Goal: Information Seeking & Learning: Find specific page/section

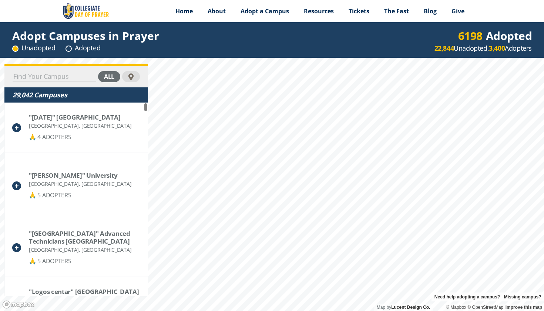
click at [75, 77] on input at bounding box center [55, 76] width 84 height 10
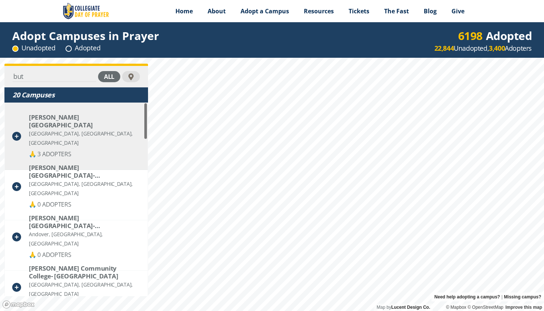
drag, startPoint x: 75, startPoint y: 77, endPoint x: 93, endPoint y: 137, distance: 62.6
click at [93, 150] on div "🙏 3 ADOPTERS" at bounding box center [84, 154] width 111 height 9
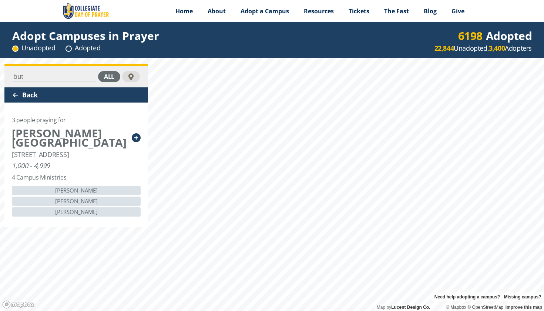
drag, startPoint x: 82, startPoint y: 188, endPoint x: 94, endPoint y: 212, distance: 27.3
click at [94, 212] on div "[PERSON_NAME] [PERSON_NAME] [PERSON_NAME]" at bounding box center [76, 201] width 129 height 31
drag, startPoint x: 97, startPoint y: 212, endPoint x: 71, endPoint y: 203, distance: 26.8
click at [71, 203] on div "[PERSON_NAME] [PERSON_NAME] [PERSON_NAME]" at bounding box center [76, 201] width 129 height 31
click at [71, 199] on div "[PERSON_NAME]" at bounding box center [76, 201] width 129 height 9
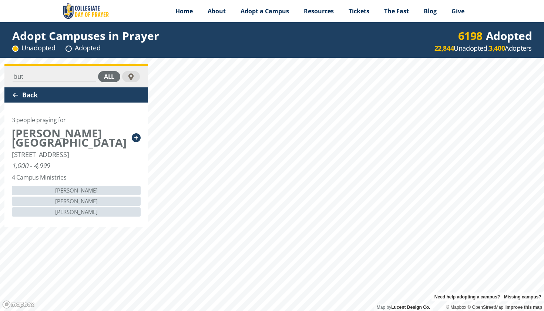
click at [71, 199] on div "[PERSON_NAME]" at bounding box center [76, 201] width 129 height 9
click at [78, 190] on div "[PERSON_NAME]" at bounding box center [76, 190] width 129 height 9
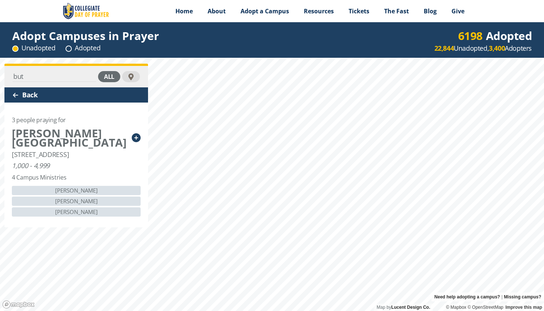
click at [41, 80] on input "but" at bounding box center [55, 76] width 84 height 10
click at [9, 93] on div "Back" at bounding box center [76, 94] width 144 height 15
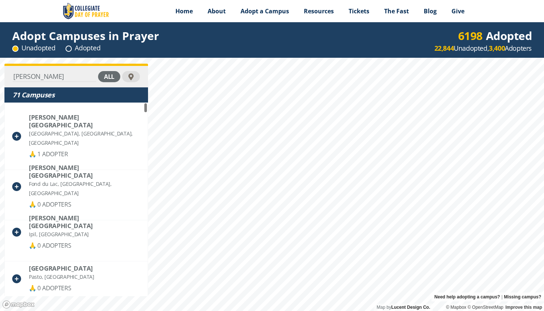
click at [49, 76] on input "[PERSON_NAME]" at bounding box center [55, 76] width 84 height 10
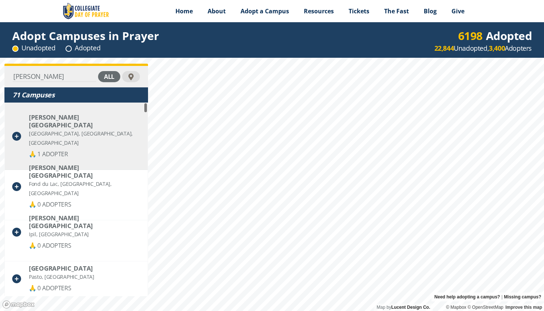
click at [53, 129] on div "[GEOGRAPHIC_DATA], [GEOGRAPHIC_DATA], [GEOGRAPHIC_DATA]" at bounding box center [84, 138] width 111 height 19
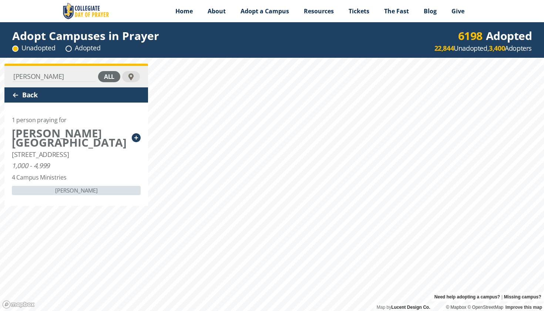
click at [10, 95] on div "Back" at bounding box center [76, 94] width 144 height 15
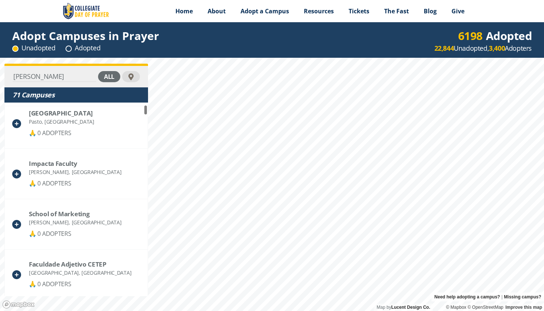
scroll to position [124, 0]
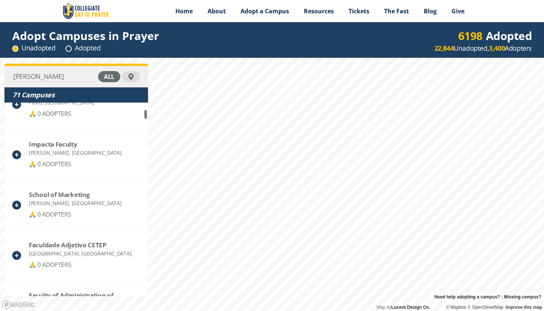
click at [46, 80] on input "[PERSON_NAME]" at bounding box center [55, 76] width 84 height 10
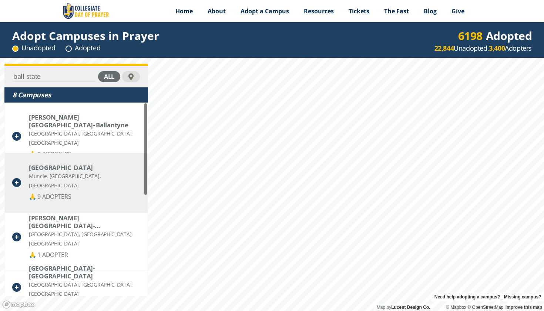
scroll to position [0, 0]
click at [73, 180] on div "Muncie, [GEOGRAPHIC_DATA], [GEOGRAPHIC_DATA]" at bounding box center [84, 180] width 111 height 19
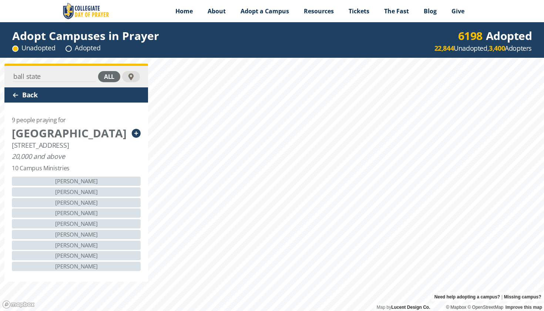
drag, startPoint x: 70, startPoint y: 167, endPoint x: 41, endPoint y: 161, distance: 29.8
click at [40, 161] on div "9 people praying for [GEOGRAPHIC_DATA] [STREET_ADDRESS] 20,000 and above 10 Cam…" at bounding box center [76, 192] width 144 height 179
click at [41, 160] on div "20,000 and above" at bounding box center [38, 156] width 53 height 7
click at [19, 94] on div "Back" at bounding box center [76, 94] width 144 height 15
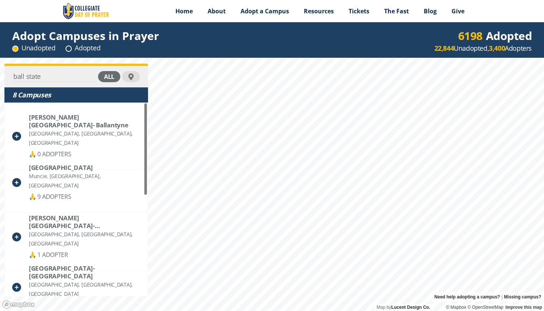
click at [34, 81] on input "ball state" at bounding box center [55, 76] width 84 height 10
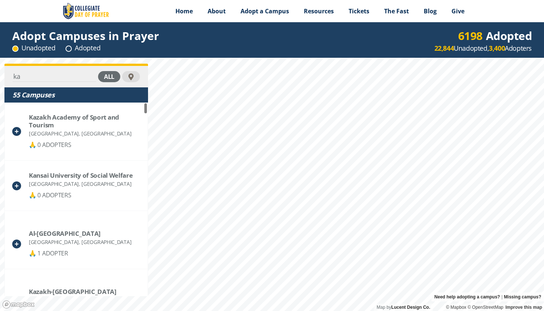
type input "k"
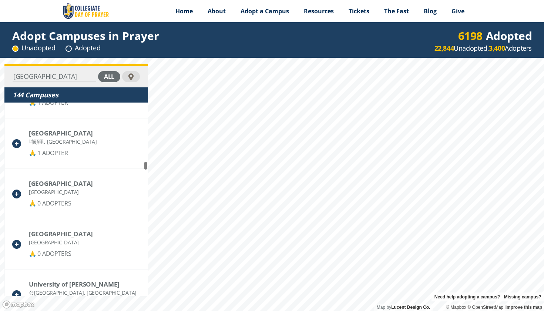
scroll to position [2267, 0]
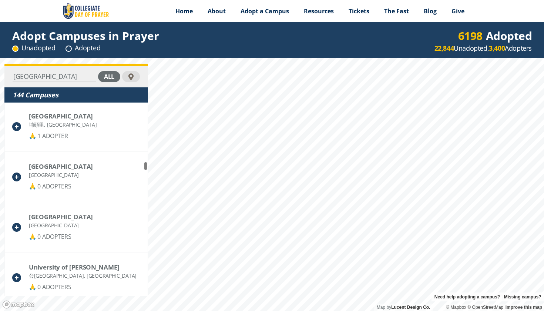
click at [29, 80] on input "[GEOGRAPHIC_DATA]" at bounding box center [55, 76] width 84 height 10
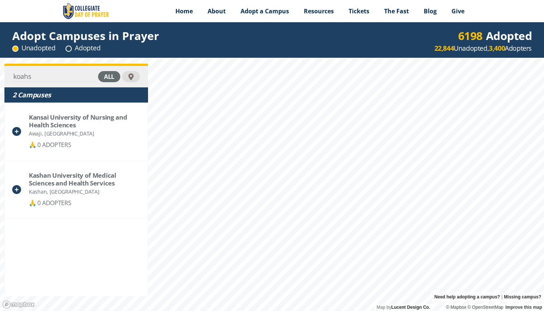
scroll to position [0, 0]
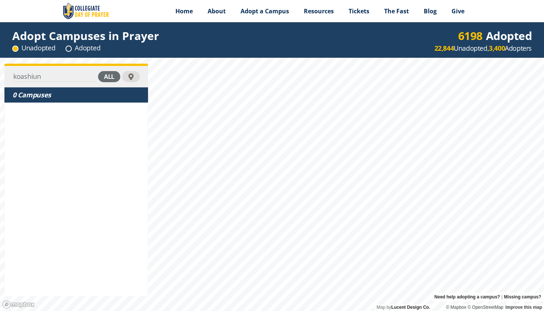
type input "koashiung"
click at [38, 81] on input "koashiung" at bounding box center [55, 76] width 84 height 10
